Goal: Task Accomplishment & Management: Complete application form

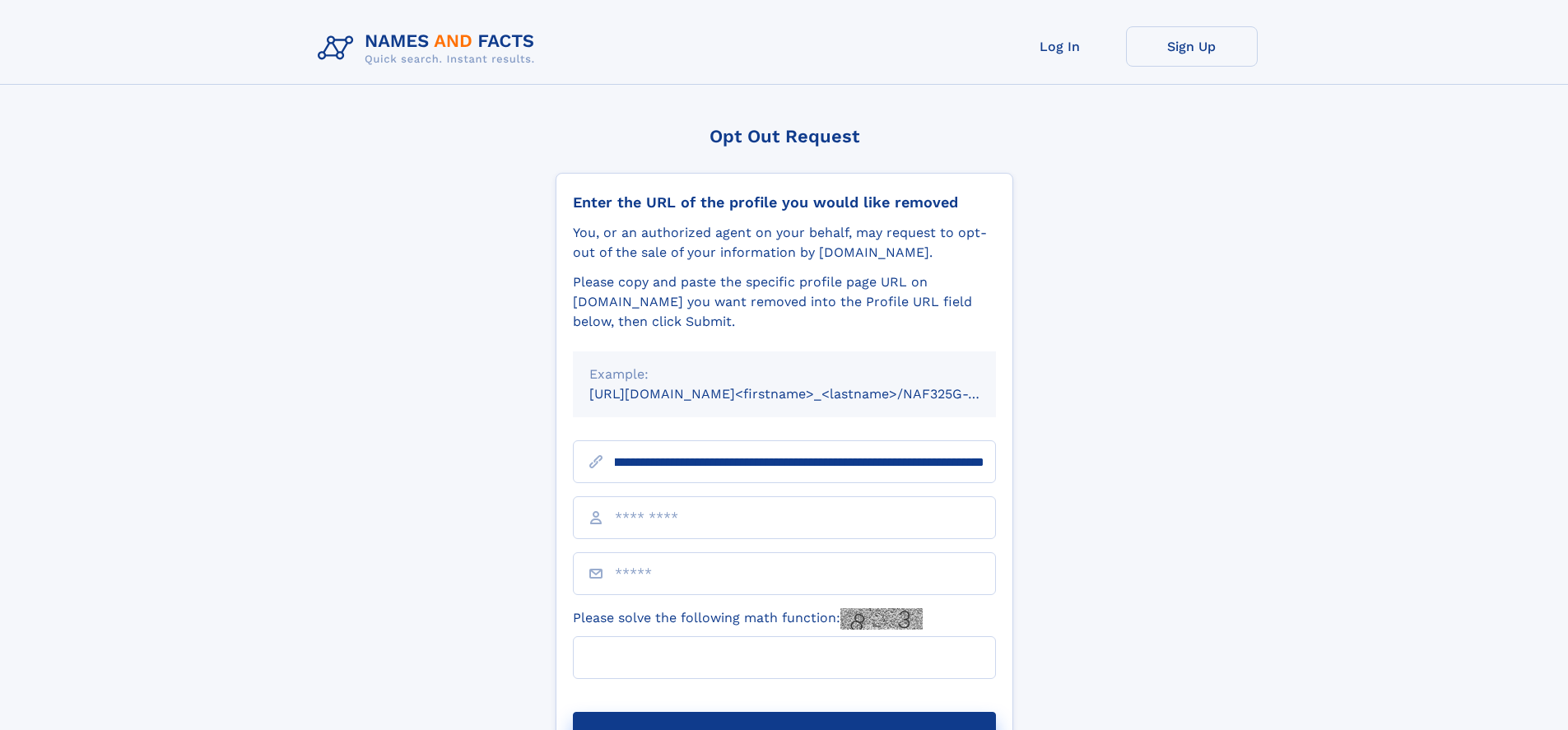
scroll to position [0, 188]
type input "**********"
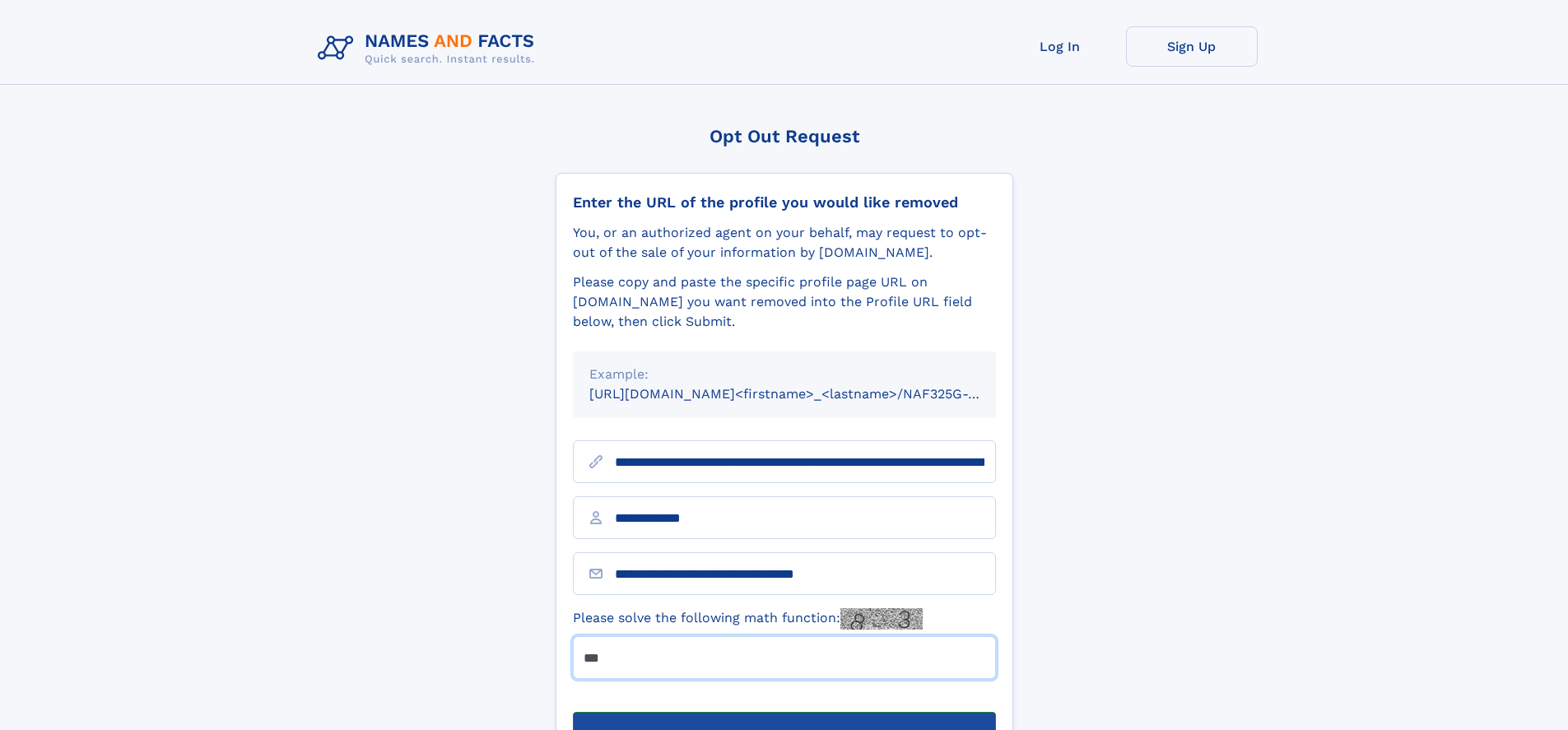
type input "***"
click at [784, 712] on button "Submit Opt Out Request" at bounding box center [785, 738] width 423 height 52
